Goal: Task Accomplishment & Management: Manage account settings

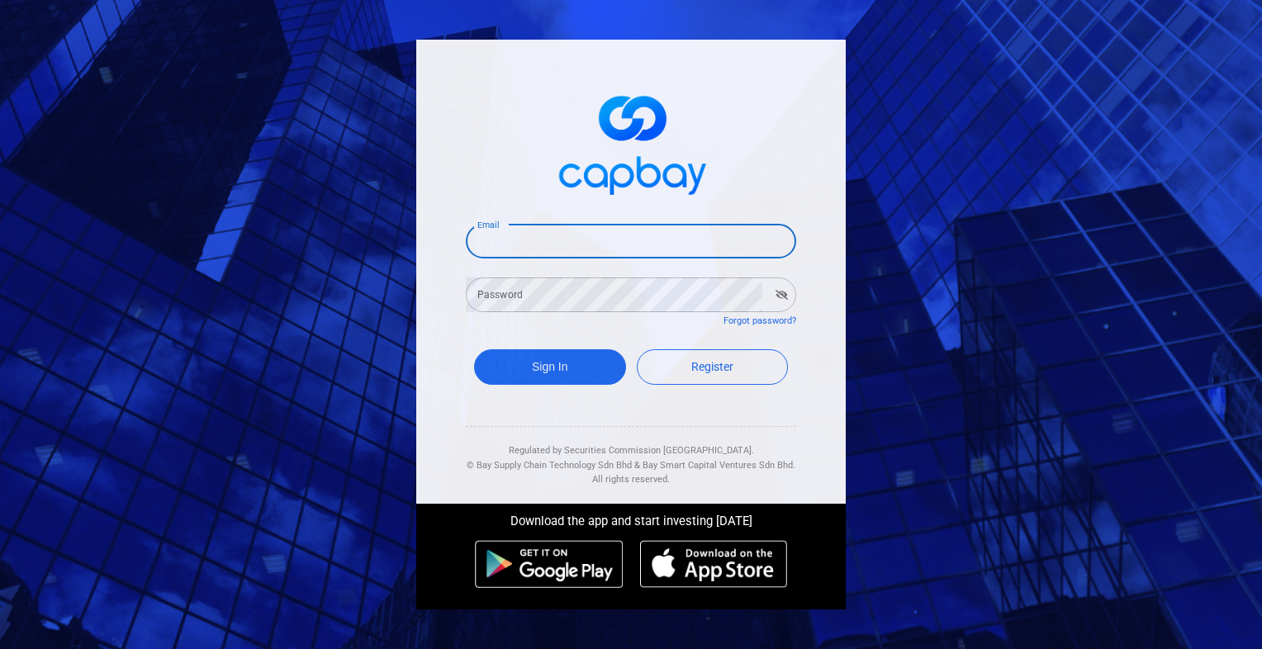
click at [591, 226] on input "Email" at bounding box center [631, 241] width 330 height 35
type input "[EMAIL_ADDRESS][DOMAIN_NAME]"
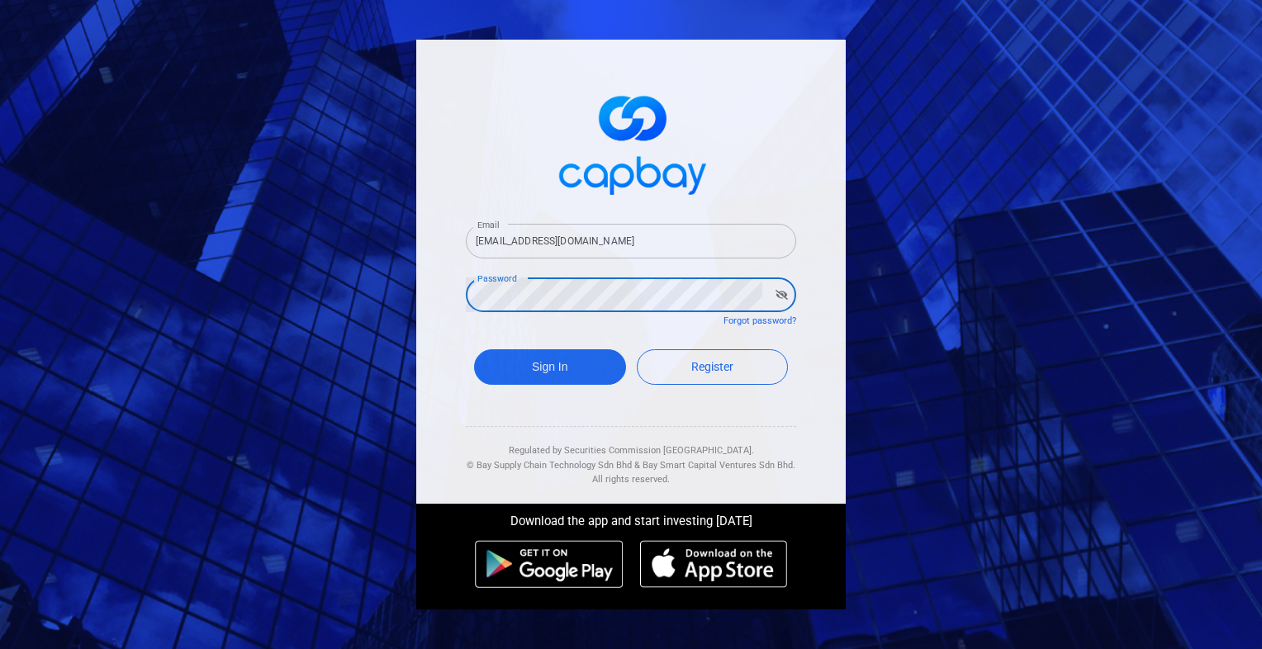
click at [474, 349] on button "Sign In" at bounding box center [550, 367] width 152 height 36
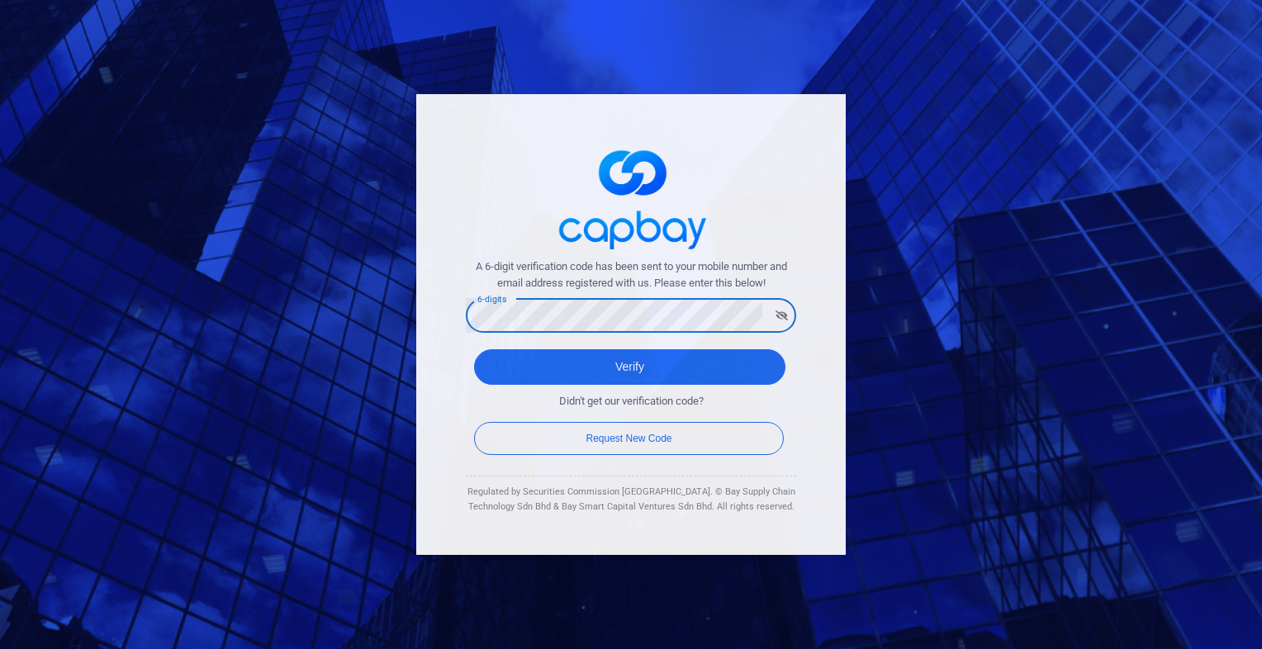
click at [474, 349] on button "Verify" at bounding box center [629, 367] width 311 height 36
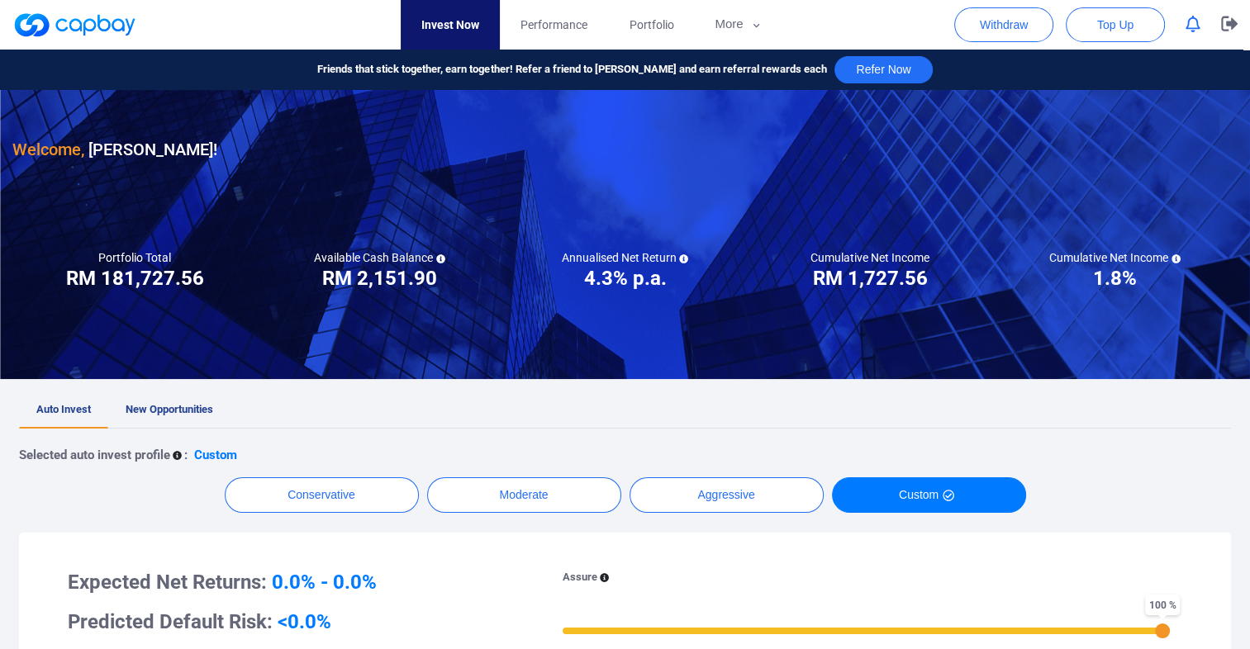
click at [1193, 31] on icon "button" at bounding box center [1192, 24] width 15 height 17
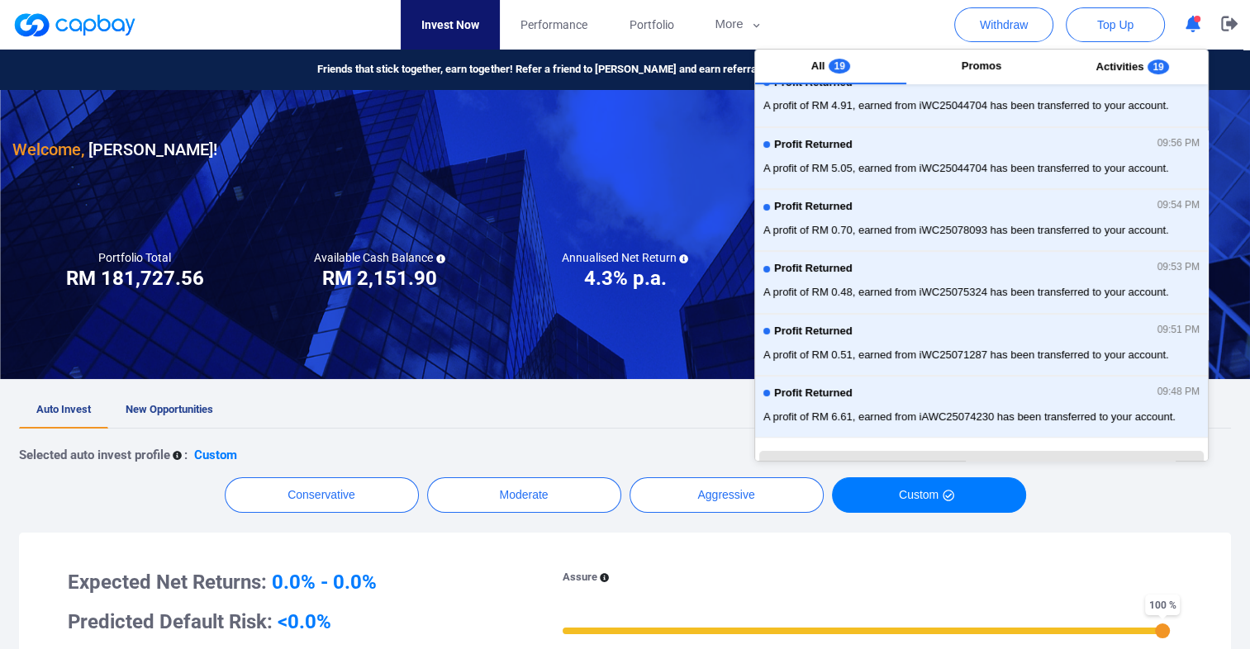
scroll to position [367, 0]
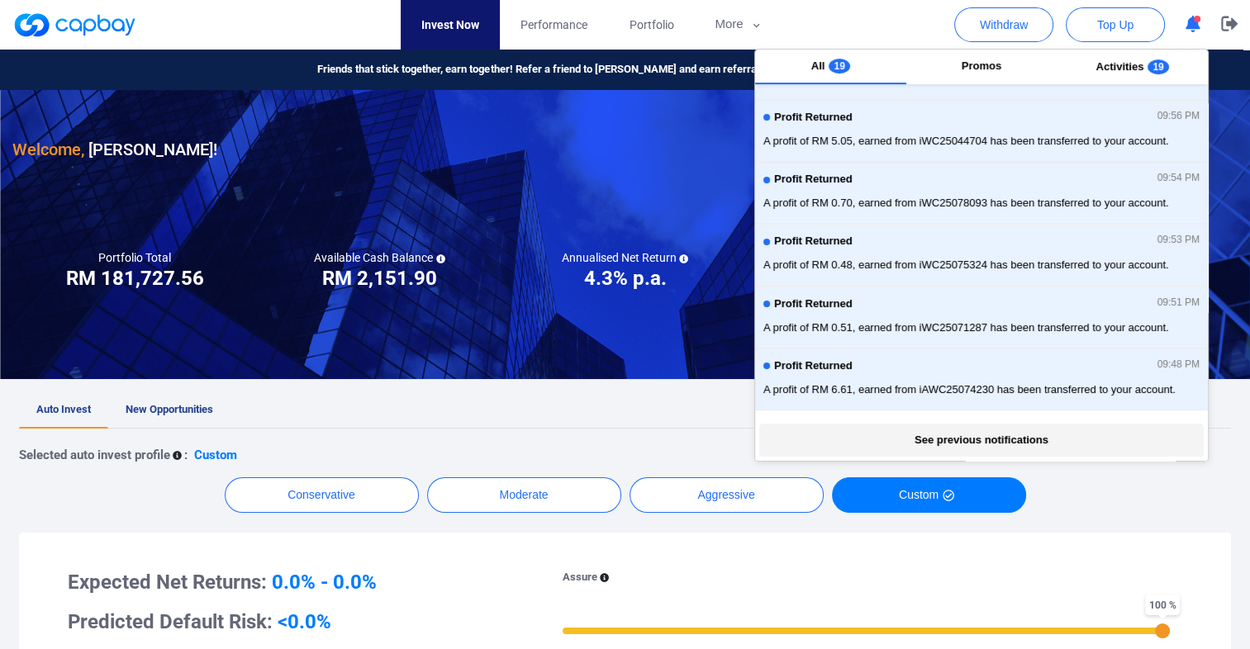
click at [973, 431] on button "See previous notifications" at bounding box center [980, 440] width 443 height 33
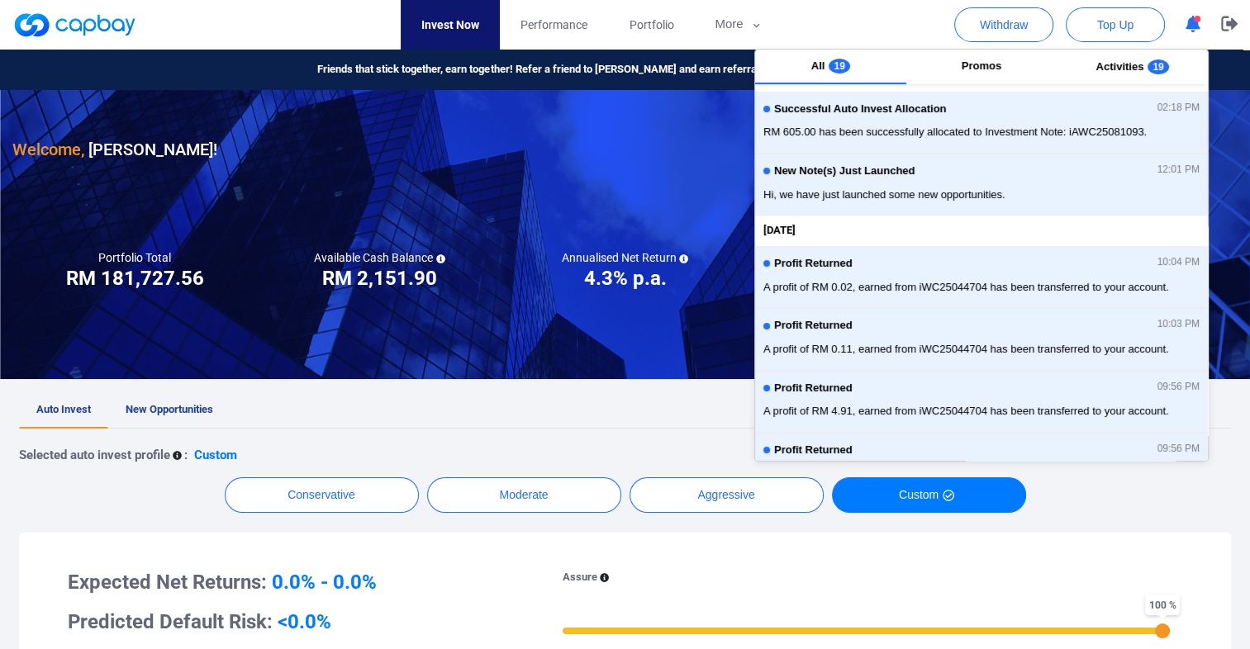
scroll to position [0, 0]
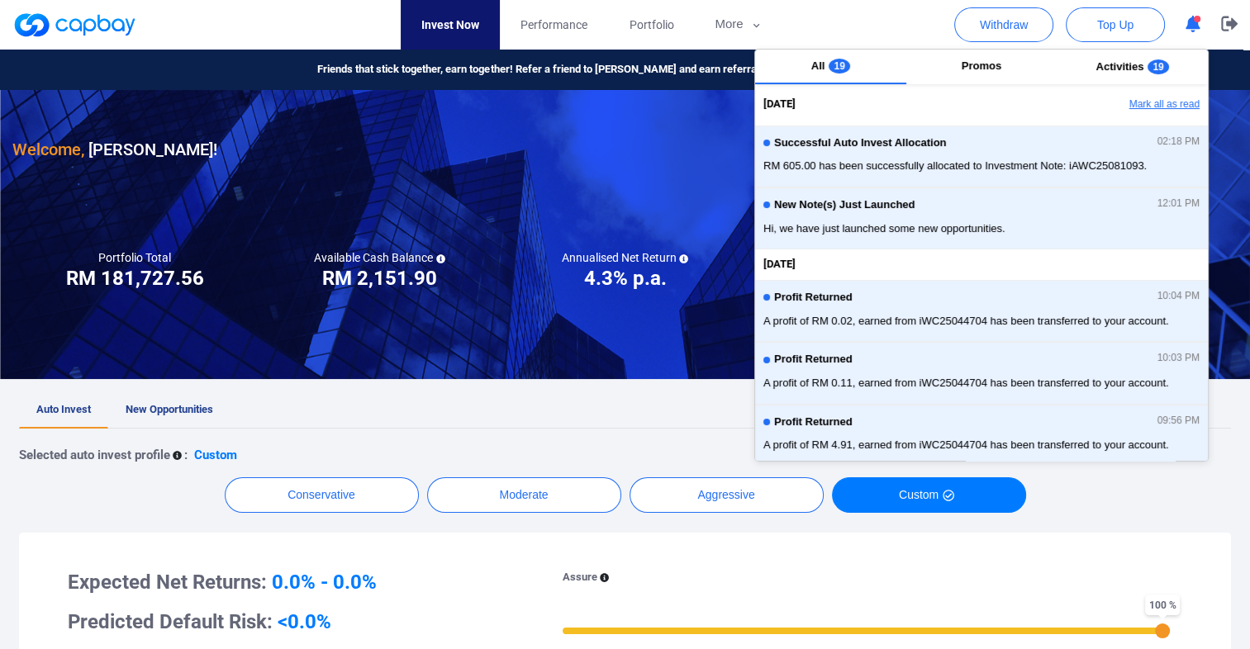
click at [1145, 108] on button "Mark all as read" at bounding box center [1119, 105] width 178 height 28
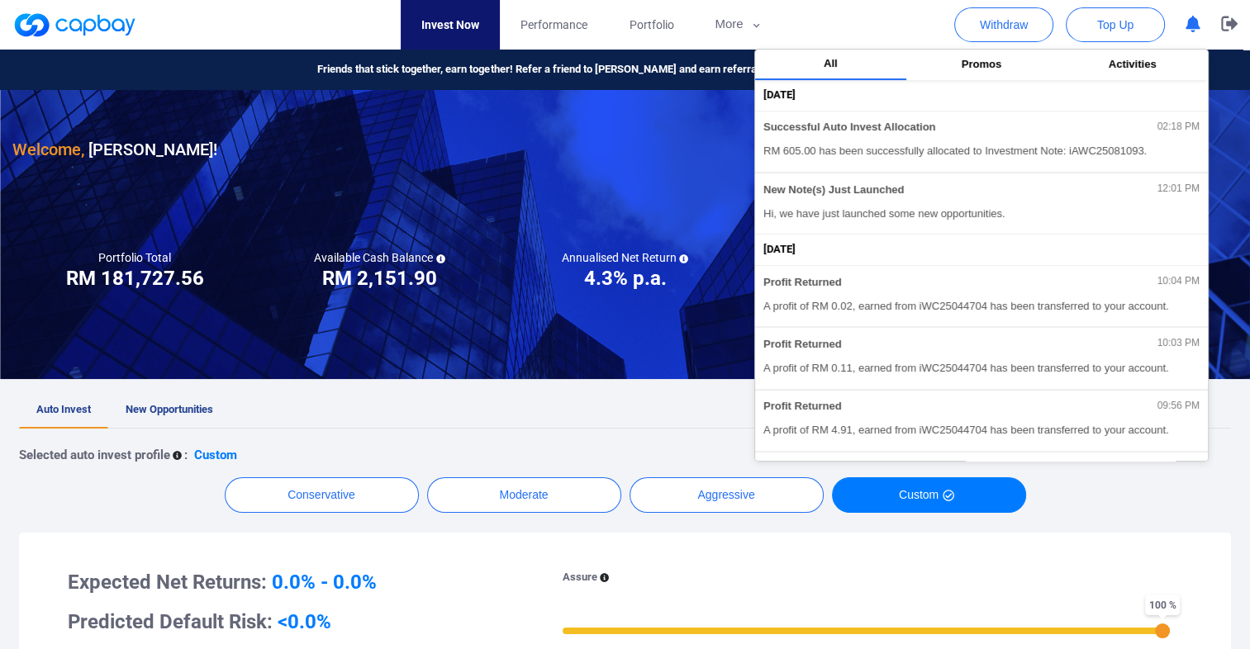
click at [696, 445] on div "Selected auto invest profile : Custom" at bounding box center [625, 455] width 1212 height 20
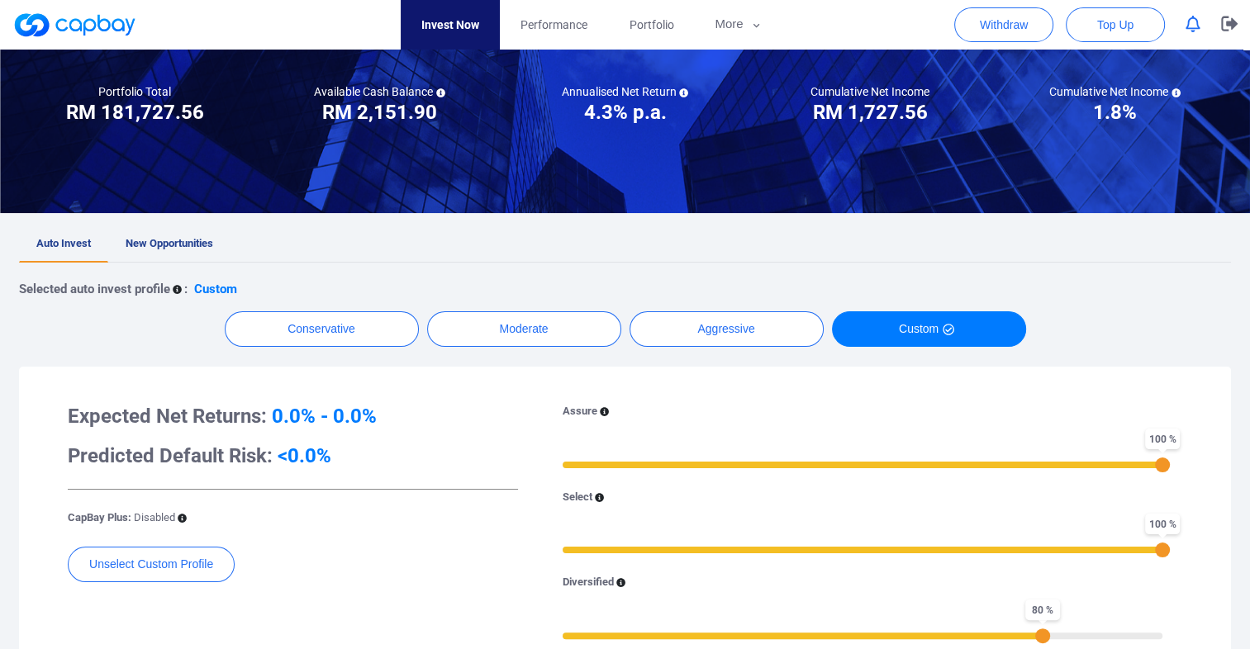
scroll to position [165, 0]
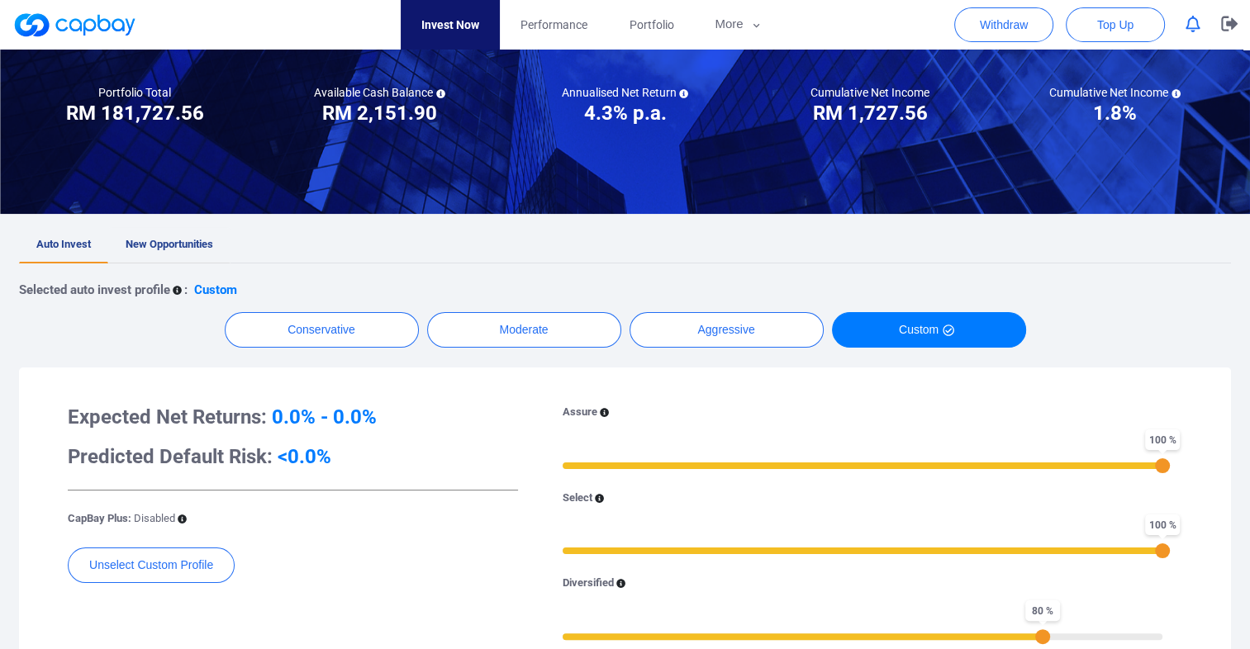
click at [162, 249] on span "New Opportunities" at bounding box center [170, 244] width 88 height 12
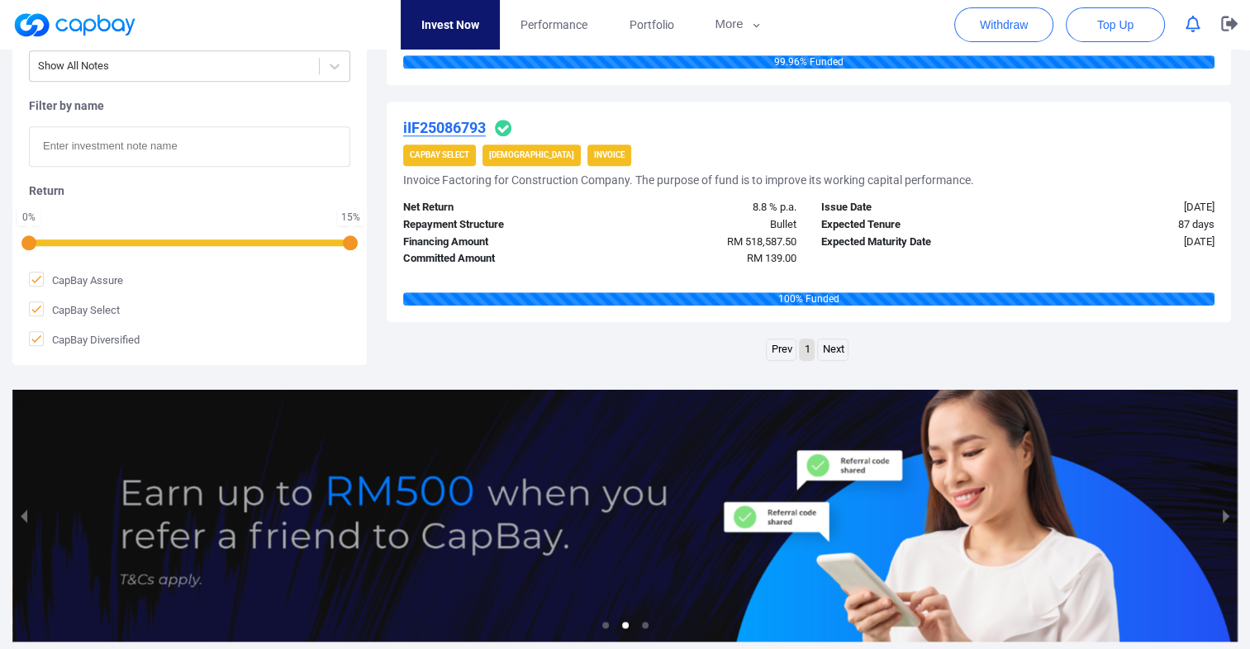
scroll to position [1704, 0]
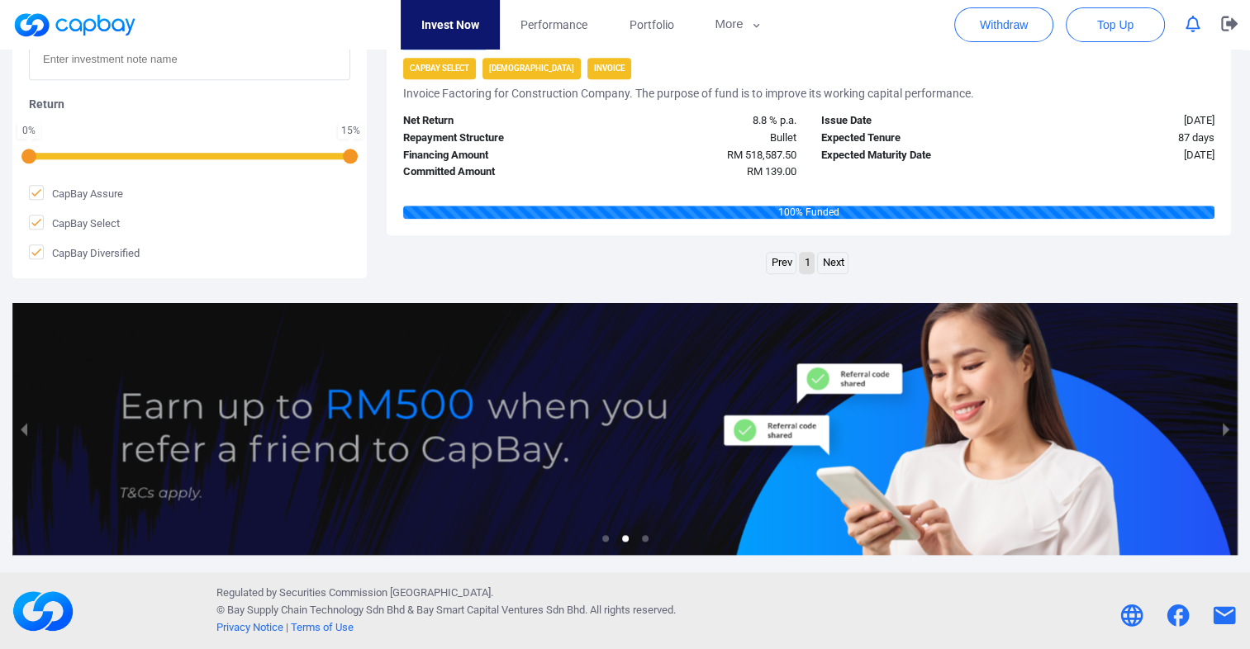
click at [839, 263] on link "Next" at bounding box center [833, 263] width 30 height 21
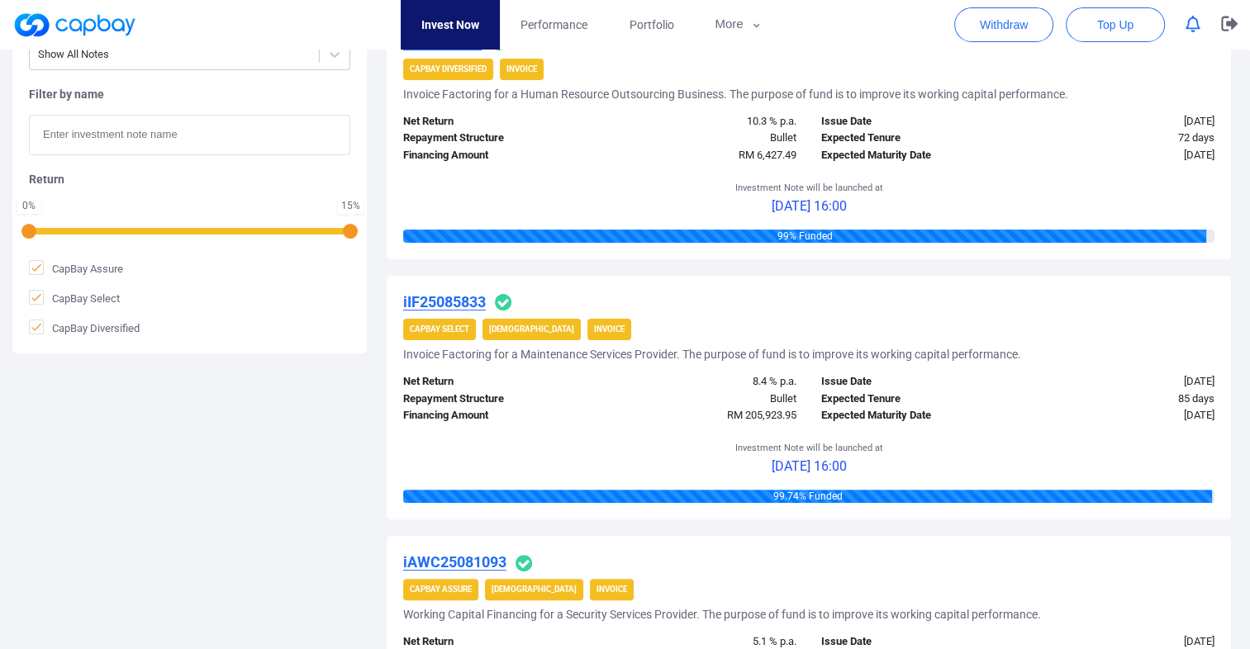
scroll to position [135, 0]
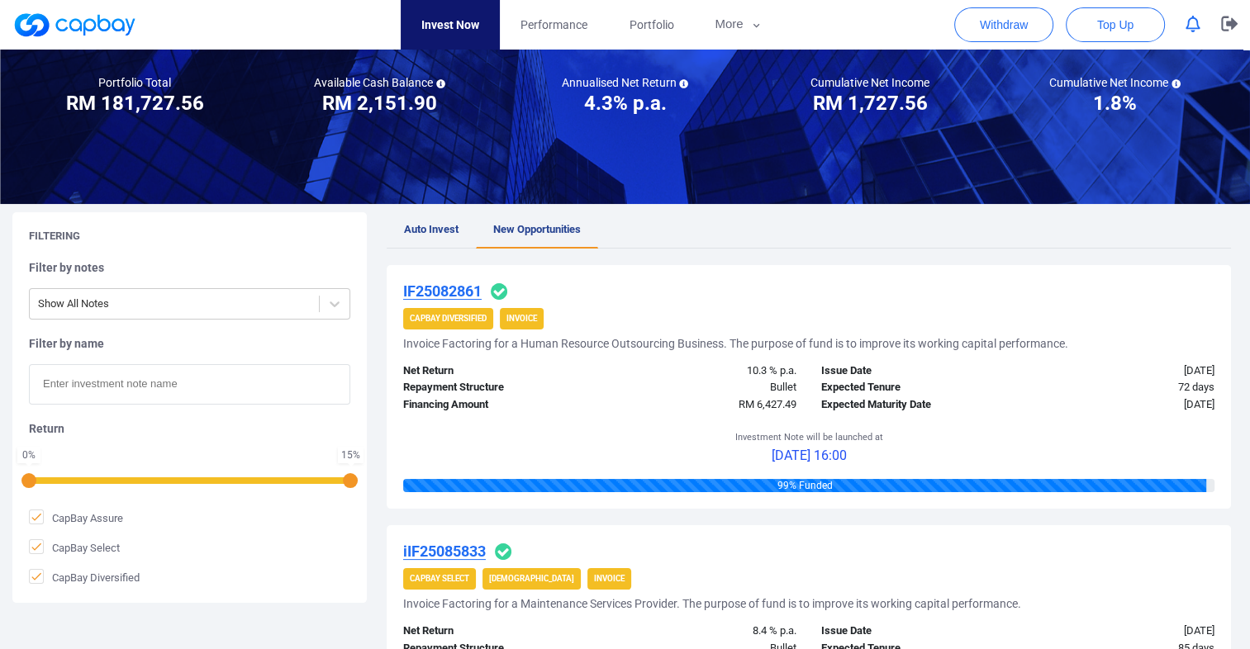
click at [377, 240] on div "Filtering Filter by notes Show All Notes Filter by name Return 0 % 15 % CapBay …" at bounding box center [196, 407] width 368 height 391
click at [1234, 21] on icon "button" at bounding box center [1229, 24] width 17 height 16
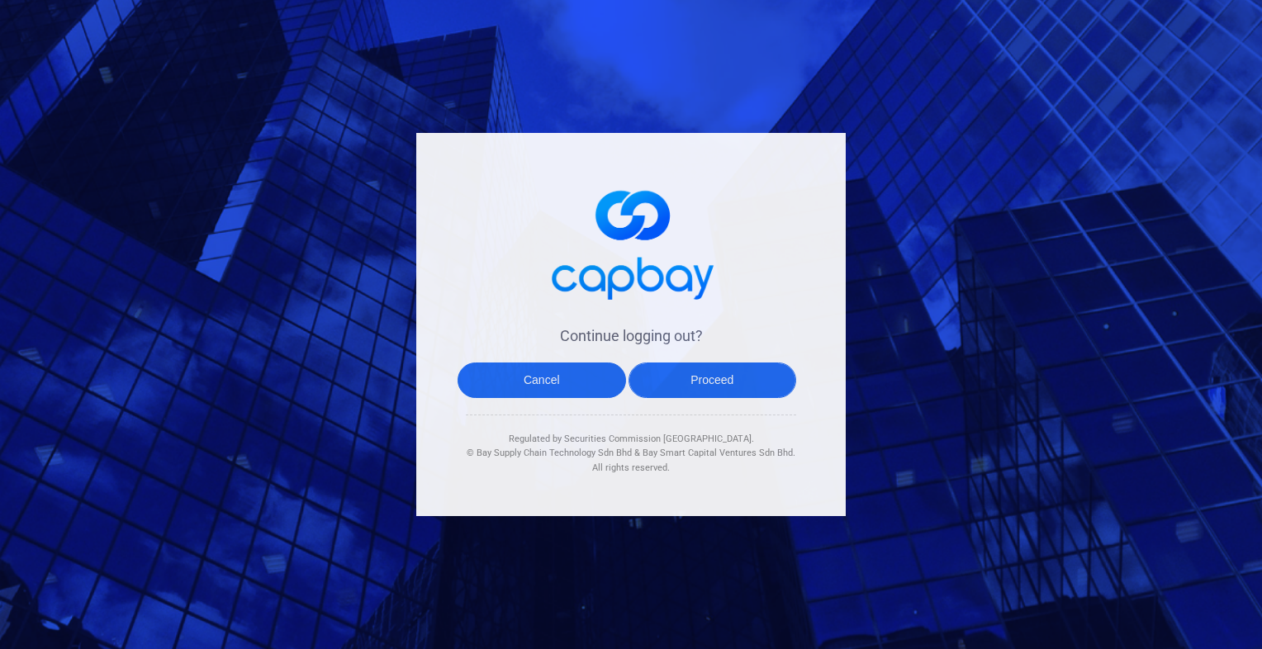
click at [742, 377] on button "Proceed" at bounding box center [712, 381] width 168 height 36
